Goal: Task Accomplishment & Management: Complete application form

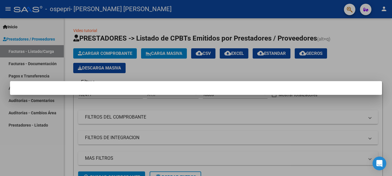
click at [277, 89] on mat-dialog-container at bounding box center [196, 88] width 372 height 14
click at [275, 107] on div at bounding box center [196, 88] width 392 height 176
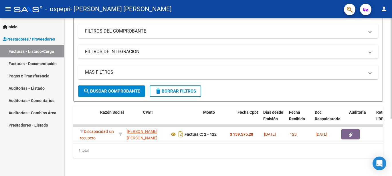
scroll to position [0, 134]
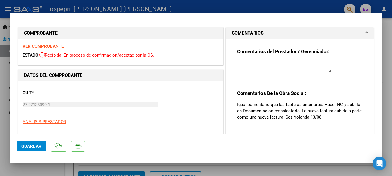
click at [188, 87] on div "CUIT * 27-27135099-1 Ingresar CUIT ANALISIS PRESTADOR ARCA Padrón ARCA Padrón" at bounding box center [121, 106] width 196 height 40
click at [4, 20] on div at bounding box center [196, 88] width 392 height 176
type input "$ 0,00"
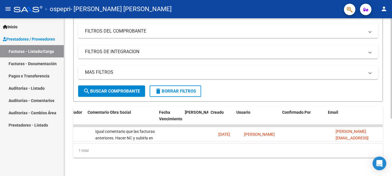
scroll to position [0, 897]
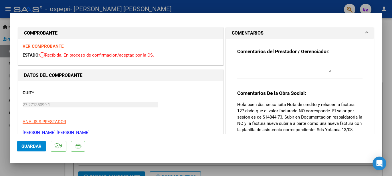
click at [6, 80] on div at bounding box center [196, 88] width 392 height 176
type input "$ 0,00"
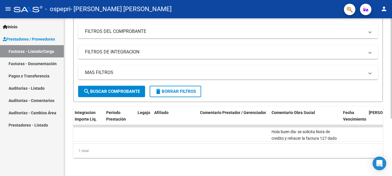
scroll to position [0, 721]
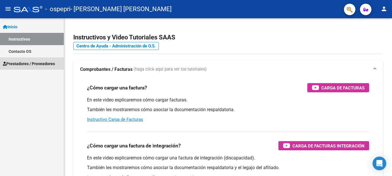
click at [25, 64] on span "Prestadores / Proveedores" at bounding box center [29, 64] width 52 height 6
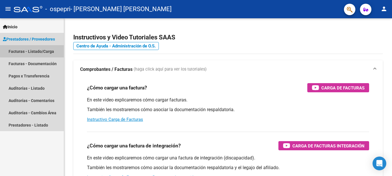
click at [41, 50] on link "Facturas - Listado/Carga" at bounding box center [32, 51] width 64 height 12
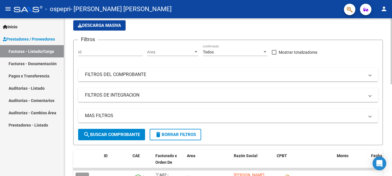
scroll to position [29, 0]
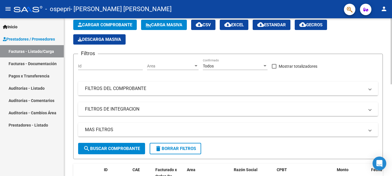
click at [107, 24] on span "Cargar Comprobante" at bounding box center [105, 24] width 54 height 5
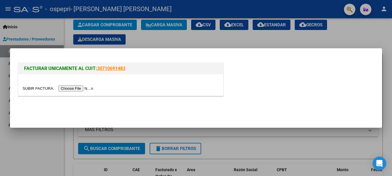
click at [88, 90] on input "file" at bounding box center [59, 89] width 72 height 6
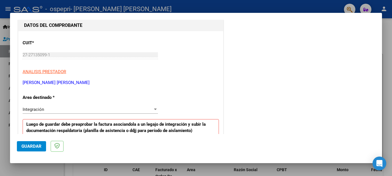
scroll to position [45, 0]
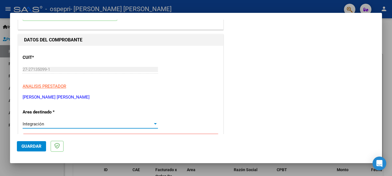
click at [154, 124] on div at bounding box center [155, 123] width 3 height 1
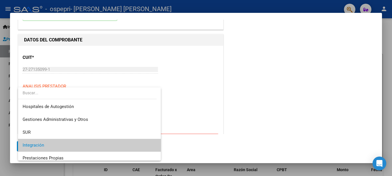
scroll to position [21, 0]
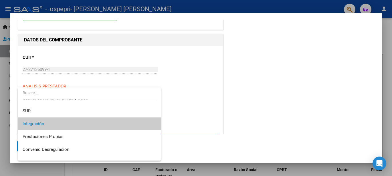
click at [207, 86] on div at bounding box center [196, 88] width 392 height 176
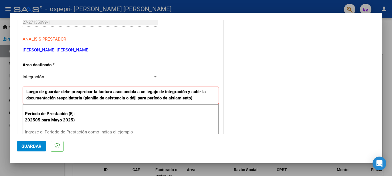
scroll to position [131, 0]
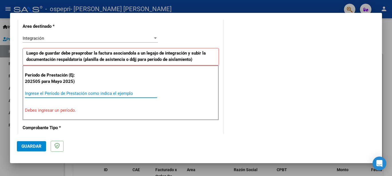
click at [28, 93] on input "Ingrese el Período de Prestación como indica el ejemplo" at bounding box center [91, 93] width 132 height 5
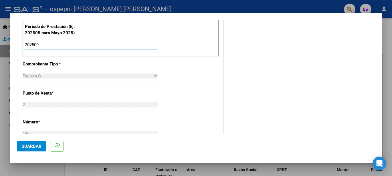
scroll to position [189, 0]
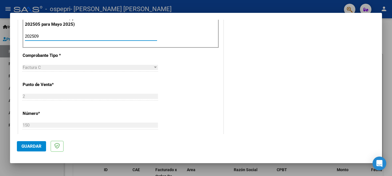
type input "202509"
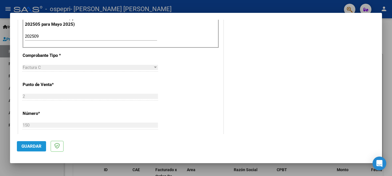
click at [37, 150] on button "Guardar" at bounding box center [31, 146] width 29 height 10
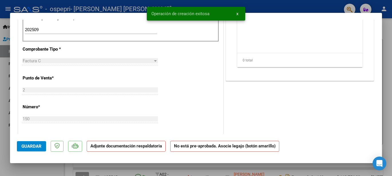
scroll to position [0, 0]
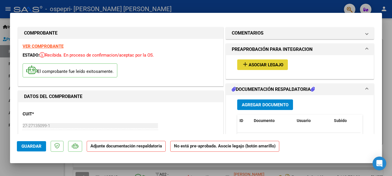
click at [267, 64] on span "Asociar Legajo" at bounding box center [266, 64] width 35 height 5
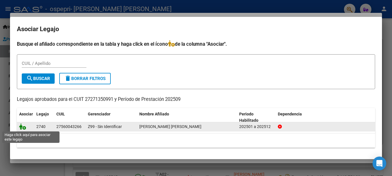
click at [23, 129] on icon at bounding box center [22, 127] width 7 height 6
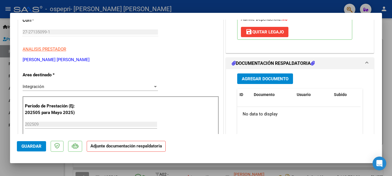
scroll to position [114, 0]
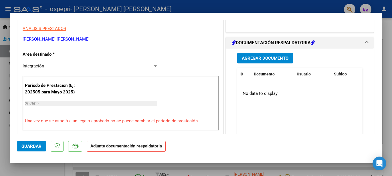
click at [267, 58] on span "Agregar Documento" at bounding box center [265, 58] width 47 height 5
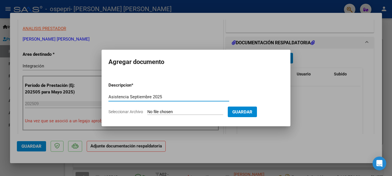
type input "Asistencia Septiembre 2025"
click at [169, 113] on input "Seleccionar Archivo" at bounding box center [185, 112] width 76 height 5
type input "C:\fakepath\CamScanner 06-10-2025 21.05.pdf"
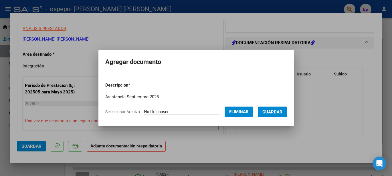
click at [277, 112] on span "Guardar" at bounding box center [272, 112] width 20 height 5
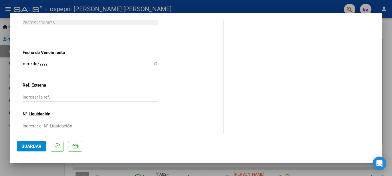
scroll to position [398, 0]
